Goal: Find specific page/section: Find specific page/section

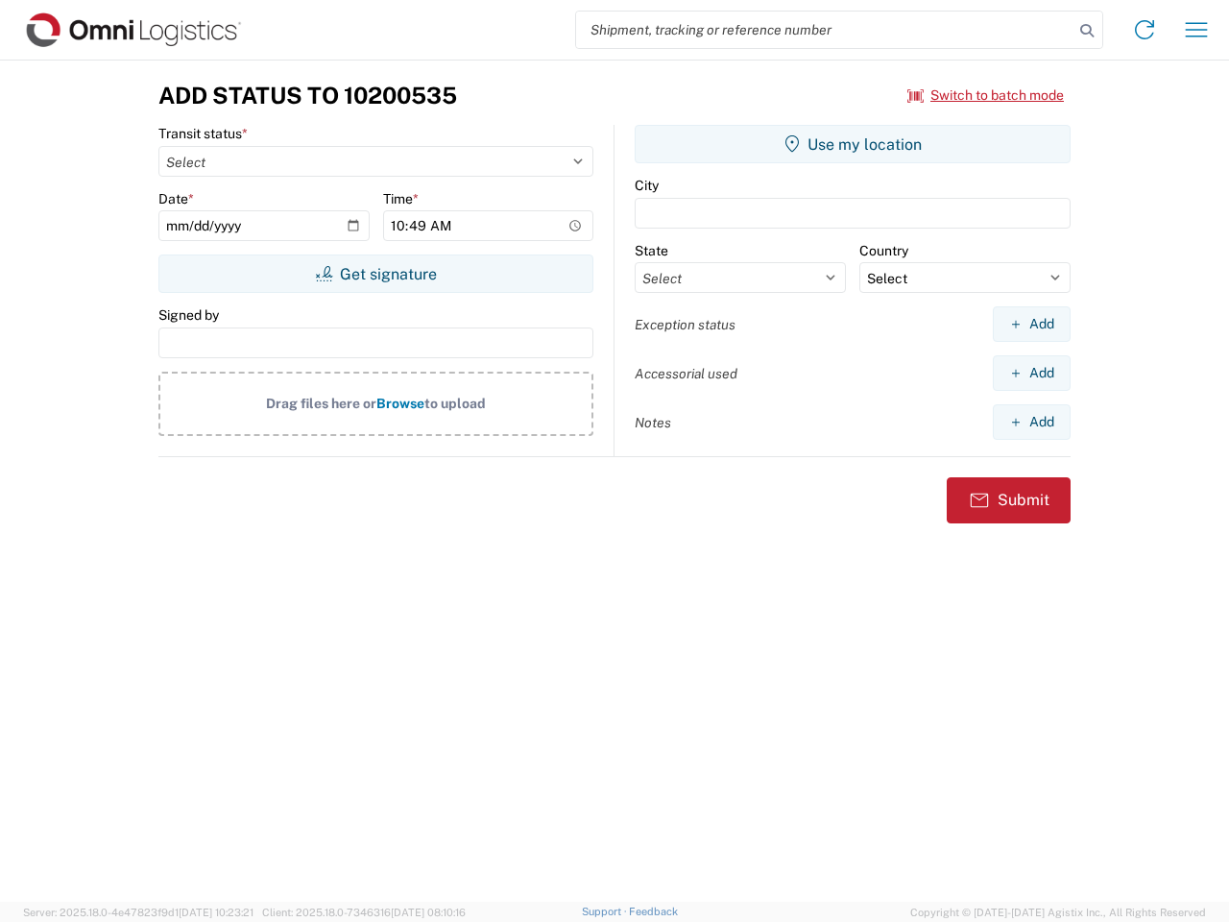
click at [825, 30] on input "search" at bounding box center [825, 30] width 498 height 36
click at [1087, 31] on icon at bounding box center [1087, 30] width 27 height 27
click at [1145, 30] on icon at bounding box center [1145, 29] width 31 height 31
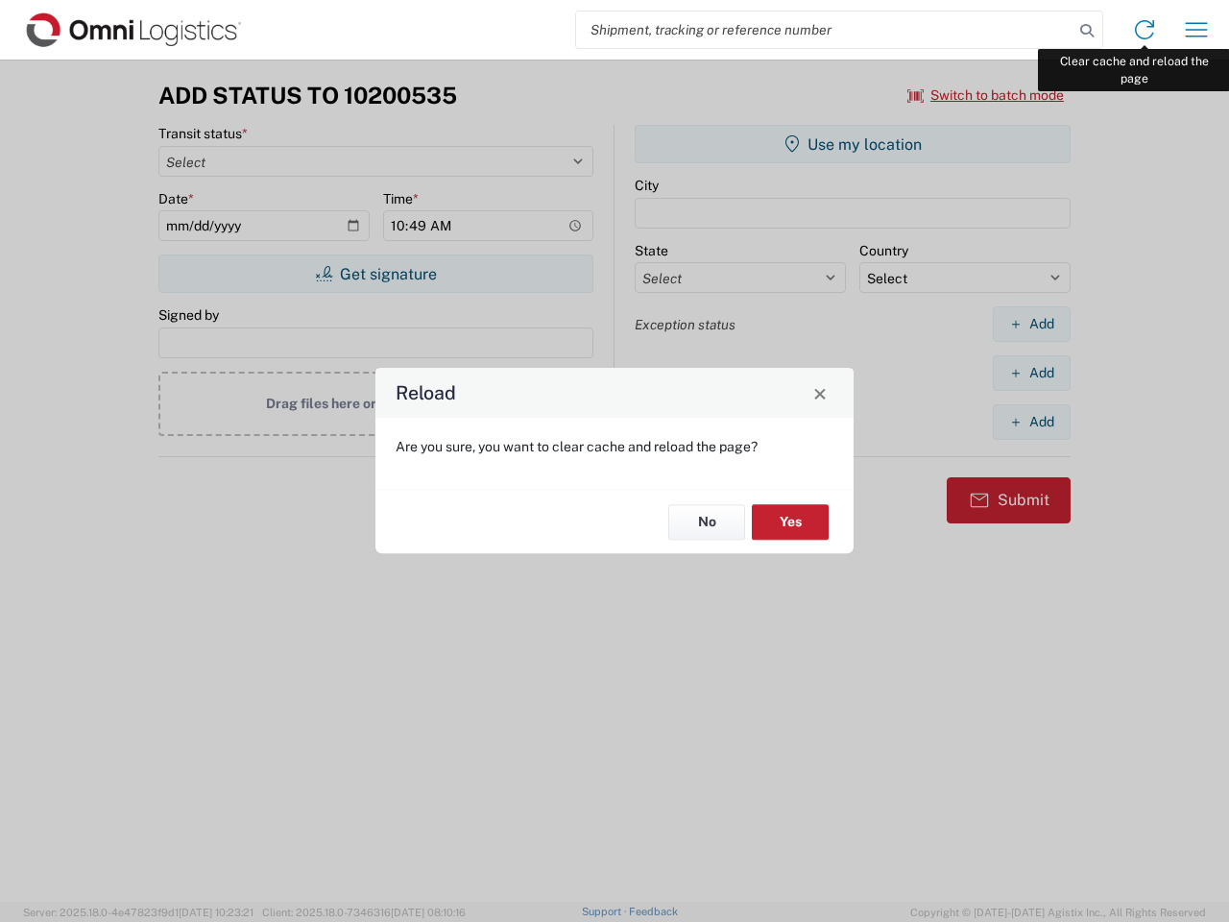
click at [1197, 30] on div "Reload Are you sure, you want to clear cache and reload the page? No Yes" at bounding box center [614, 461] width 1229 height 922
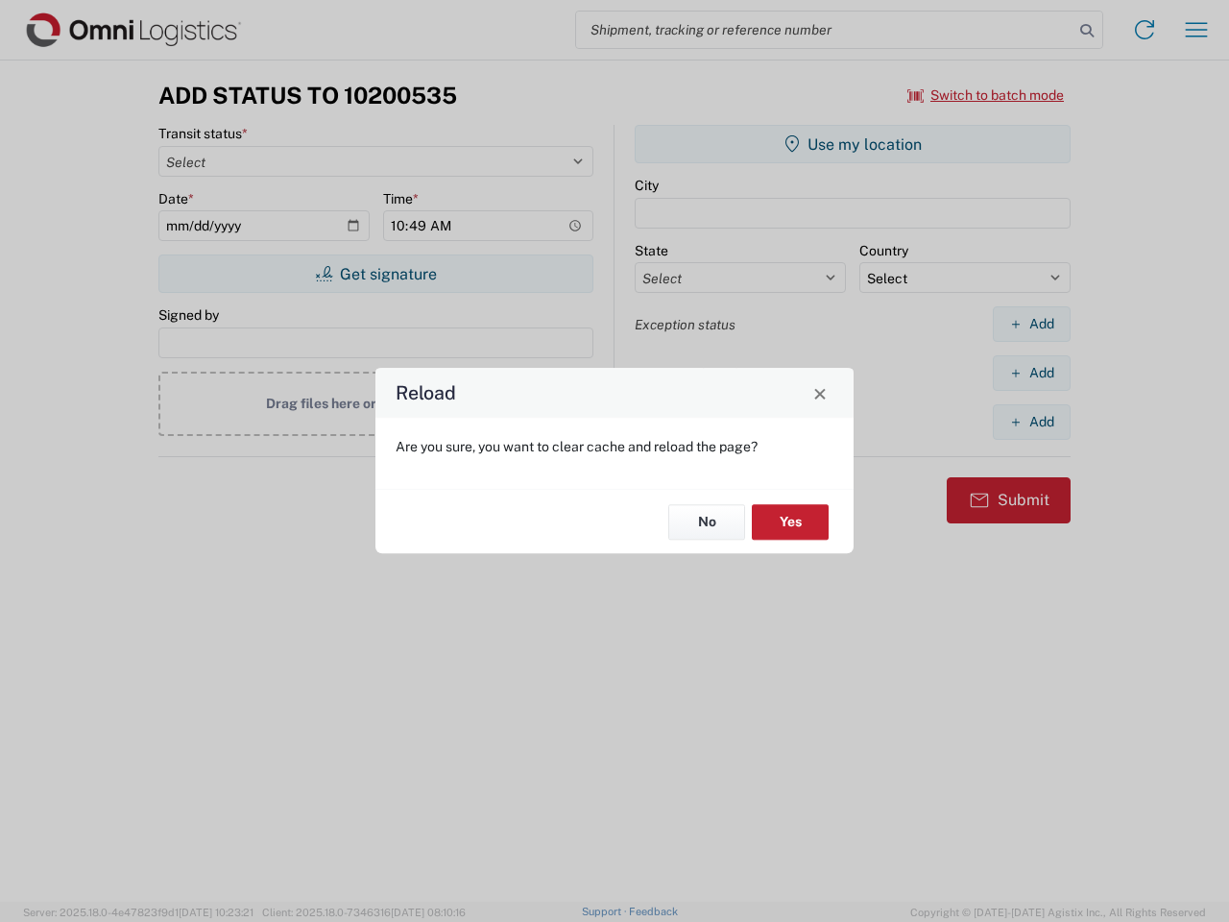
click at [986, 95] on div "Reload Are you sure, you want to clear cache and reload the page? No Yes" at bounding box center [614, 461] width 1229 height 922
click at [376, 274] on div "Reload Are you sure, you want to clear cache and reload the page? No Yes" at bounding box center [614, 461] width 1229 height 922
click at [853, 144] on div "Reload Are you sure, you want to clear cache and reload the page? No Yes" at bounding box center [614, 461] width 1229 height 922
click at [1032, 324] on div "Reload Are you sure, you want to clear cache and reload the page? No Yes" at bounding box center [614, 461] width 1229 height 922
click at [1032, 373] on div "Reload Are you sure, you want to clear cache and reload the page? No Yes" at bounding box center [614, 461] width 1229 height 922
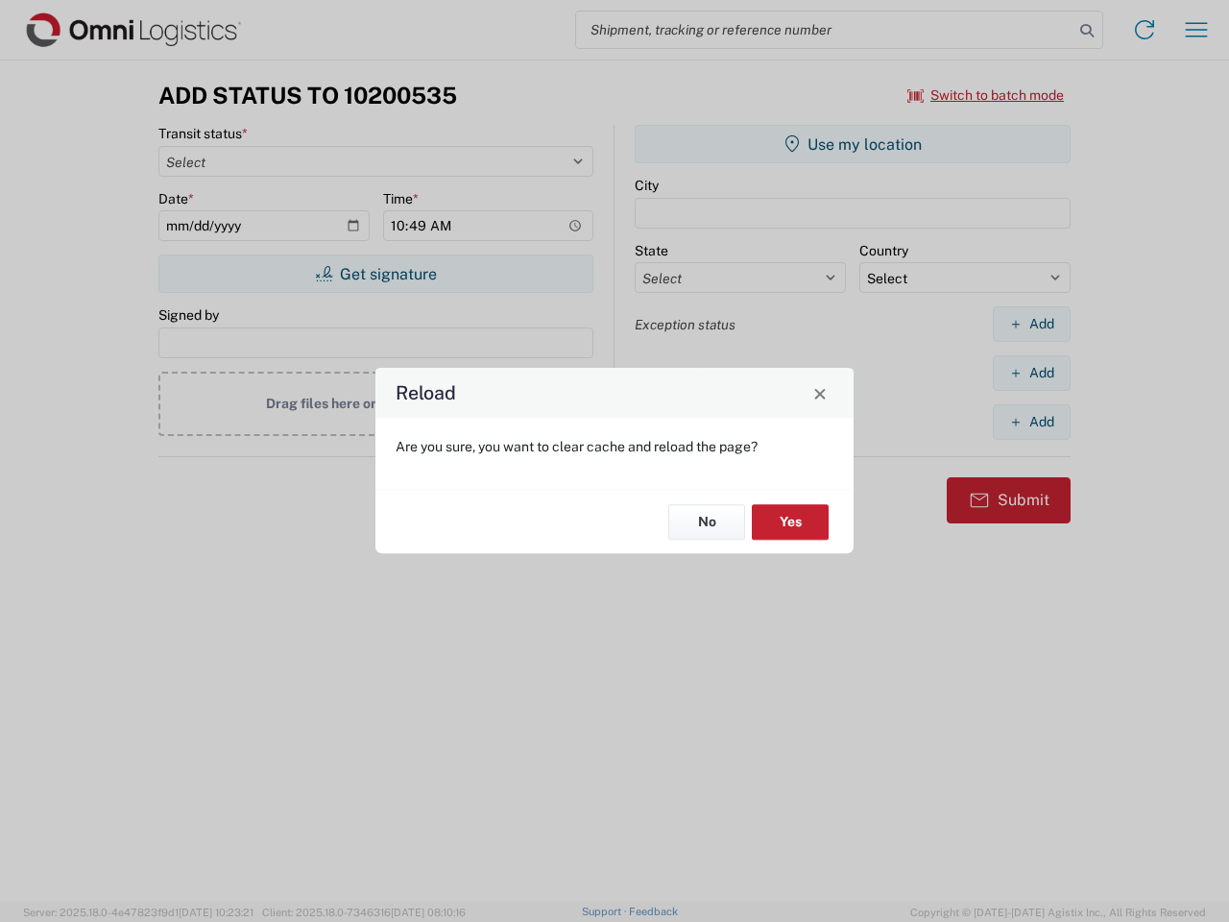
click at [1032, 422] on div "Reload Are you sure, you want to clear cache and reload the page? No Yes" at bounding box center [614, 461] width 1229 height 922
